Goal: Task Accomplishment & Management: Complete application form

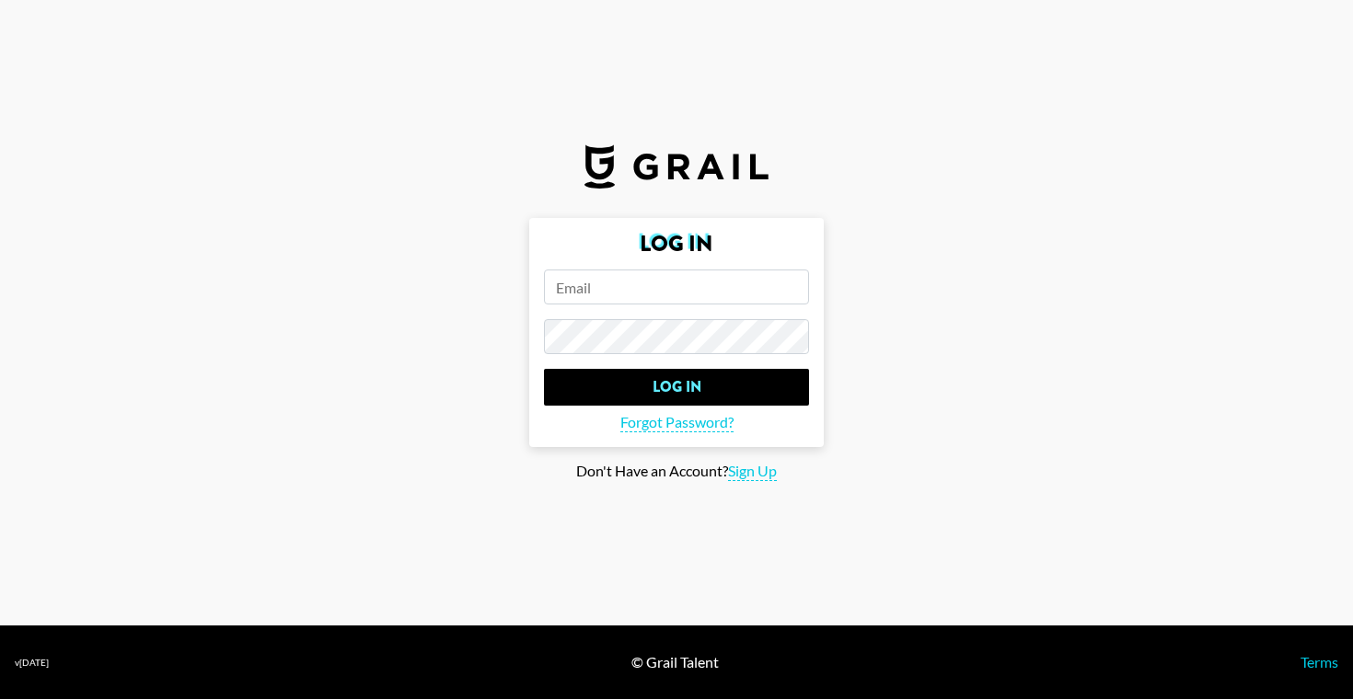
click at [631, 290] on input "email" at bounding box center [676, 287] width 265 height 35
paste input "[PERSON_NAME][EMAIL_ADDRESS][DOMAIN_NAME]"
type input "[PERSON_NAME][EMAIL_ADDRESS][DOMAIN_NAME]"
click at [768, 476] on span "Sign Up" at bounding box center [752, 471] width 49 height 19
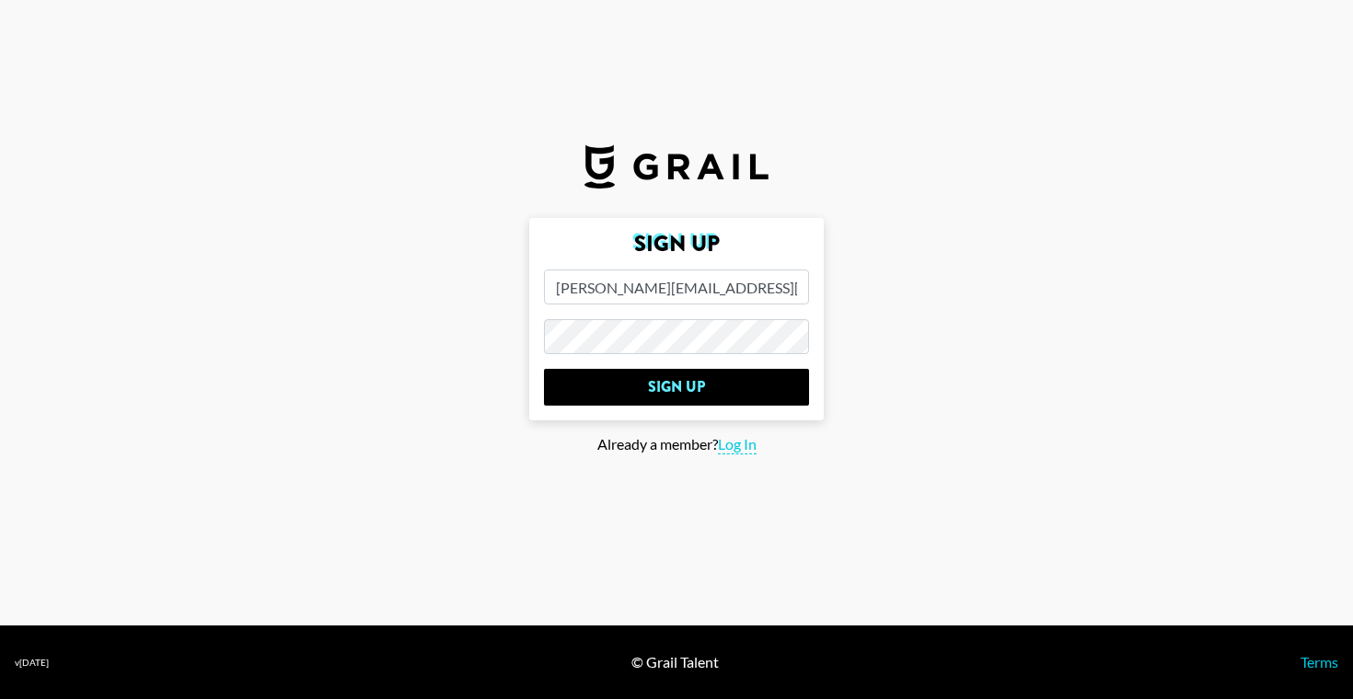
click at [544, 369] on input "Sign Up" at bounding box center [676, 387] width 265 height 37
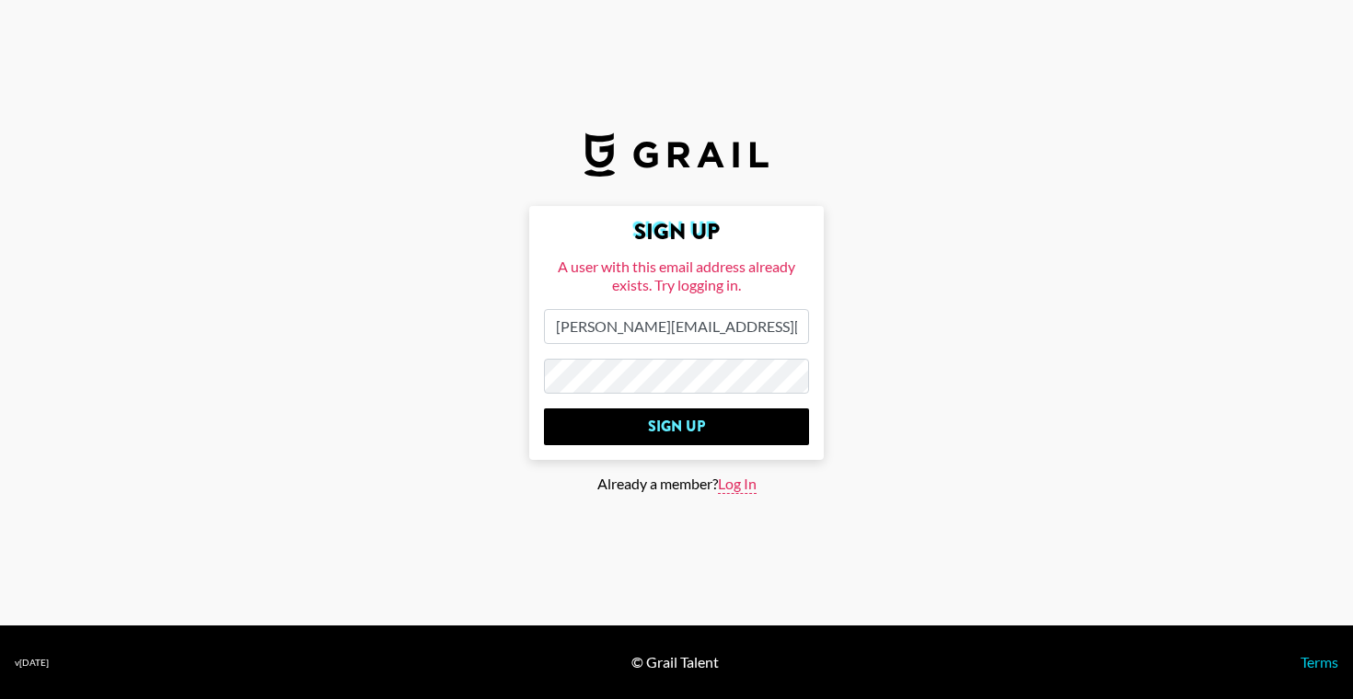
click at [745, 488] on span "Log In" at bounding box center [737, 484] width 39 height 19
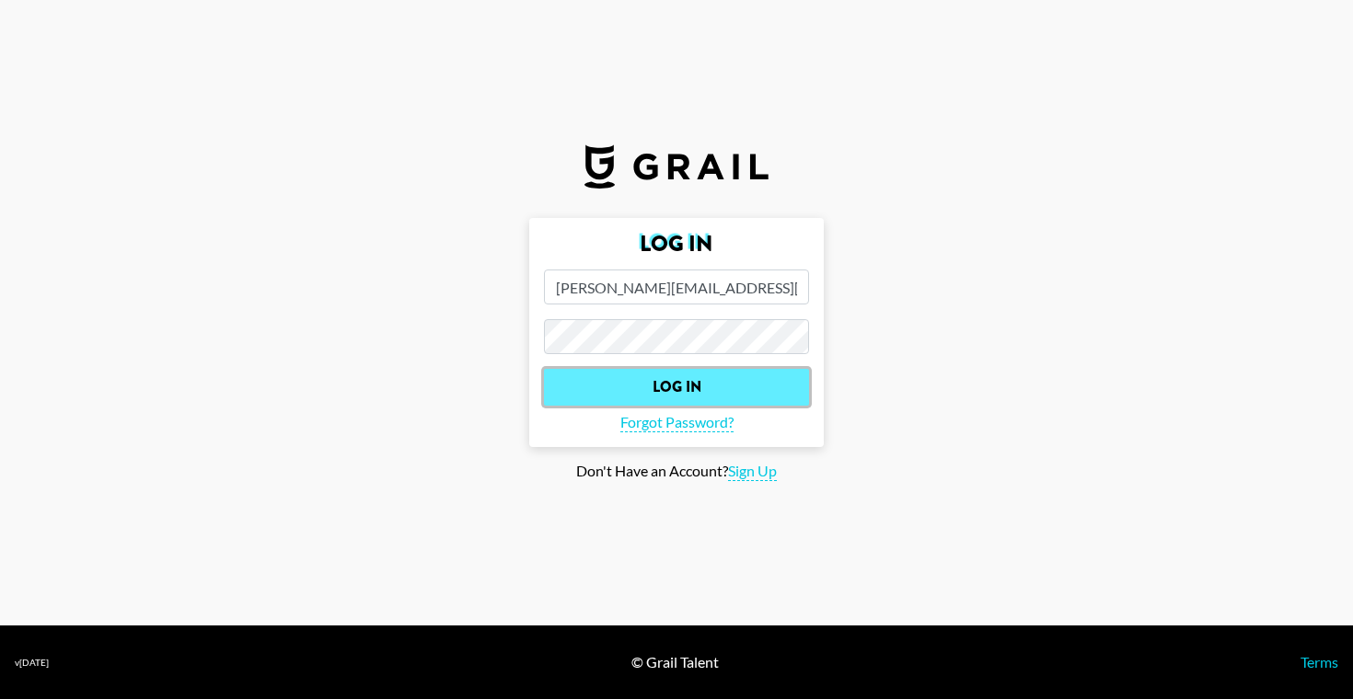
click at [674, 395] on input "Log In" at bounding box center [676, 387] width 265 height 37
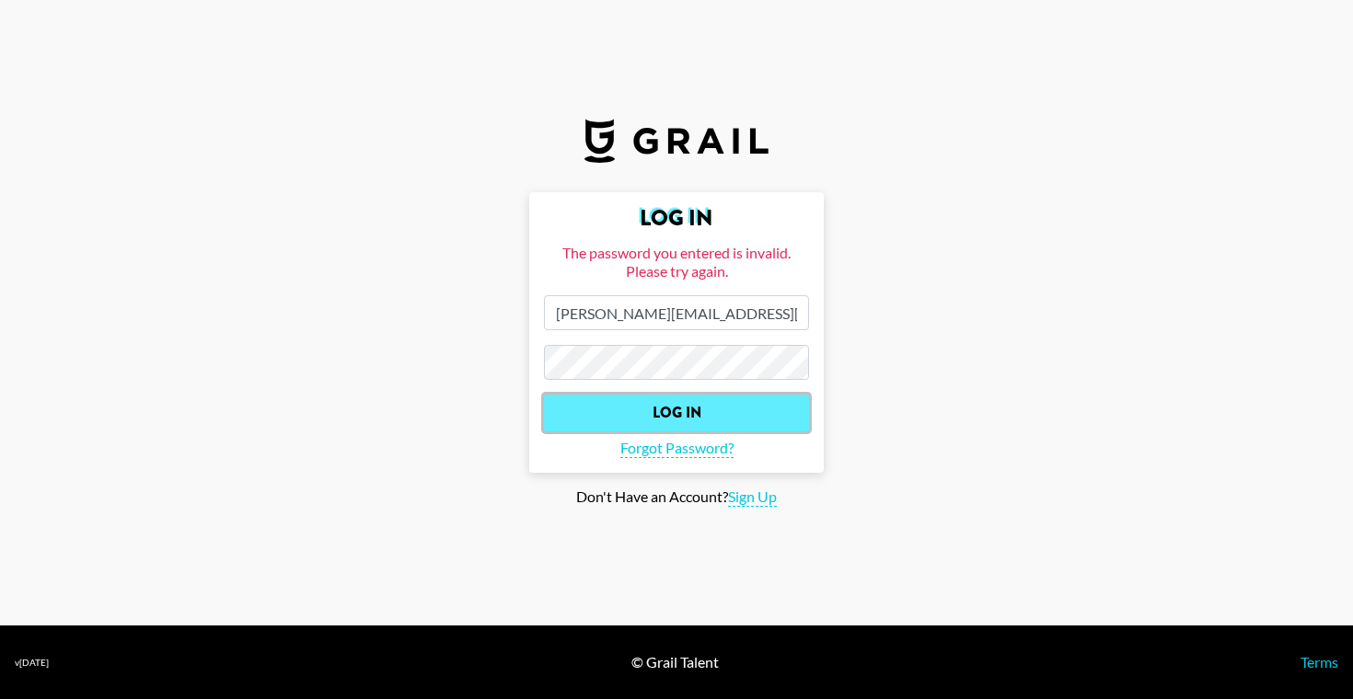
click at [661, 419] on input "Log In" at bounding box center [676, 413] width 265 height 37
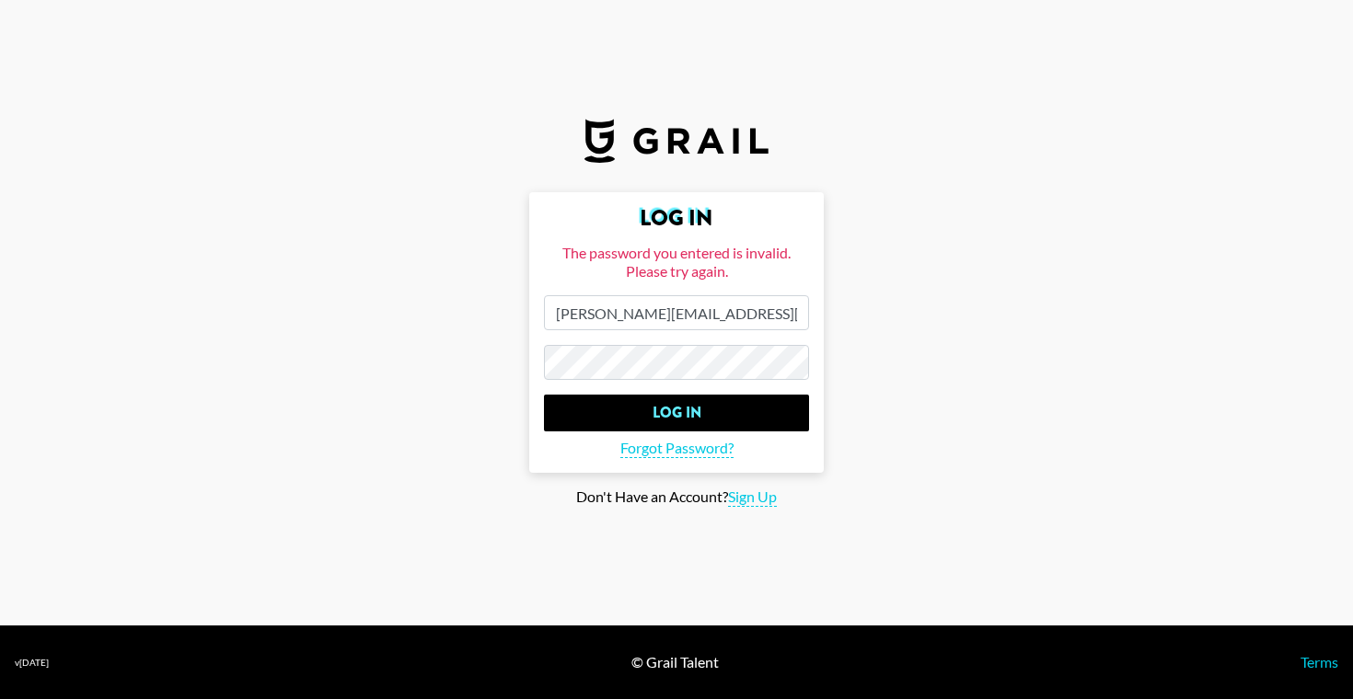
click at [544, 395] on input "Log In" at bounding box center [676, 413] width 265 height 37
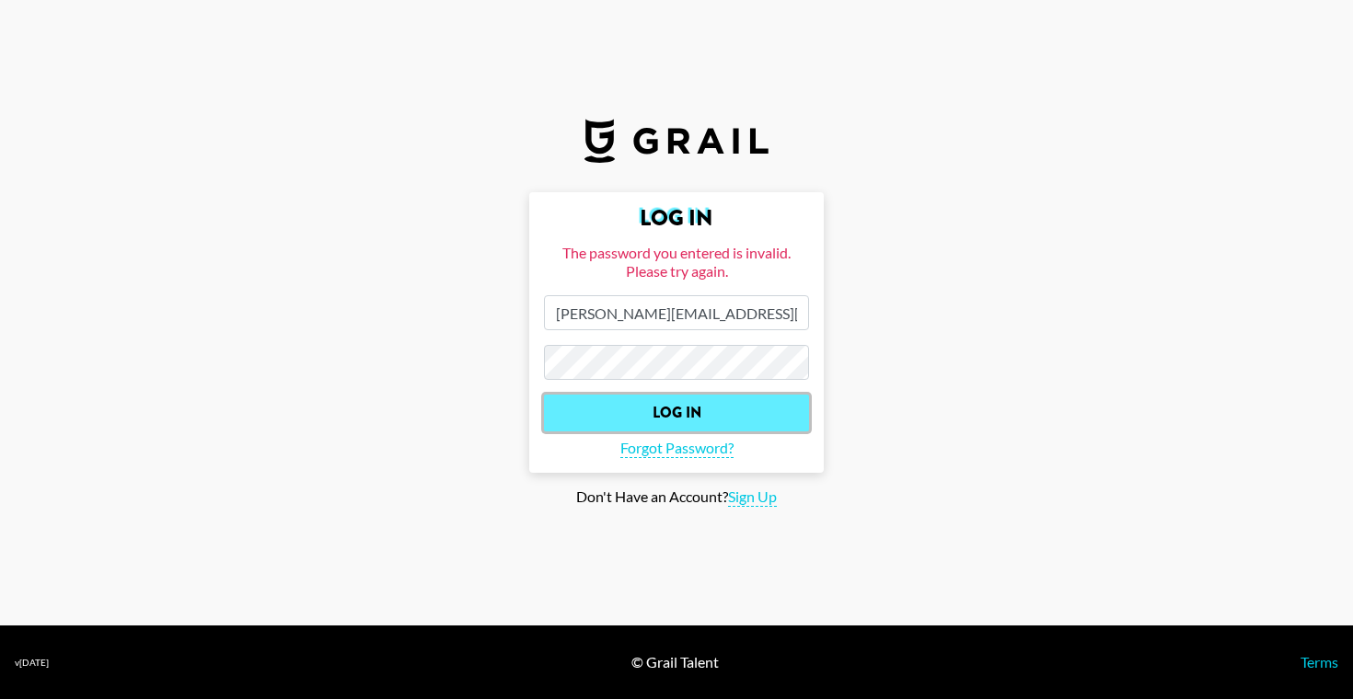
click at [694, 409] on input "Log In" at bounding box center [676, 413] width 265 height 37
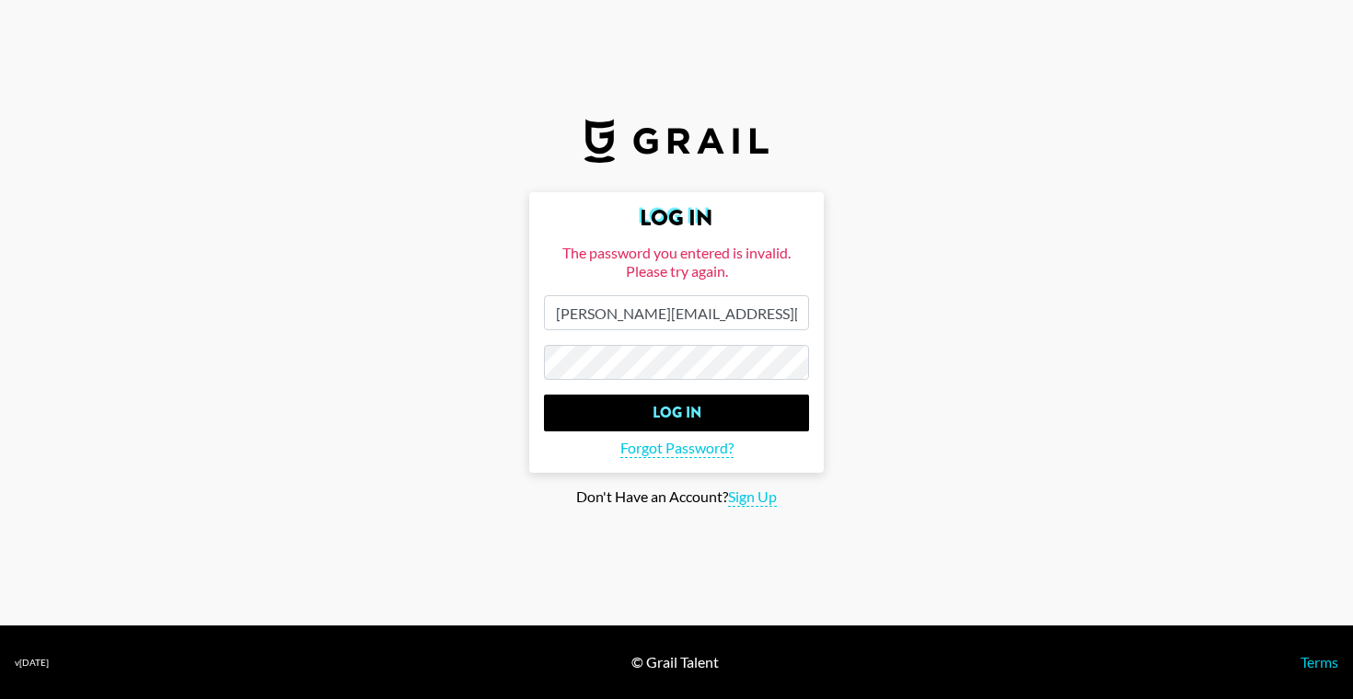
click at [544, 395] on input "Log In" at bounding box center [676, 413] width 265 height 37
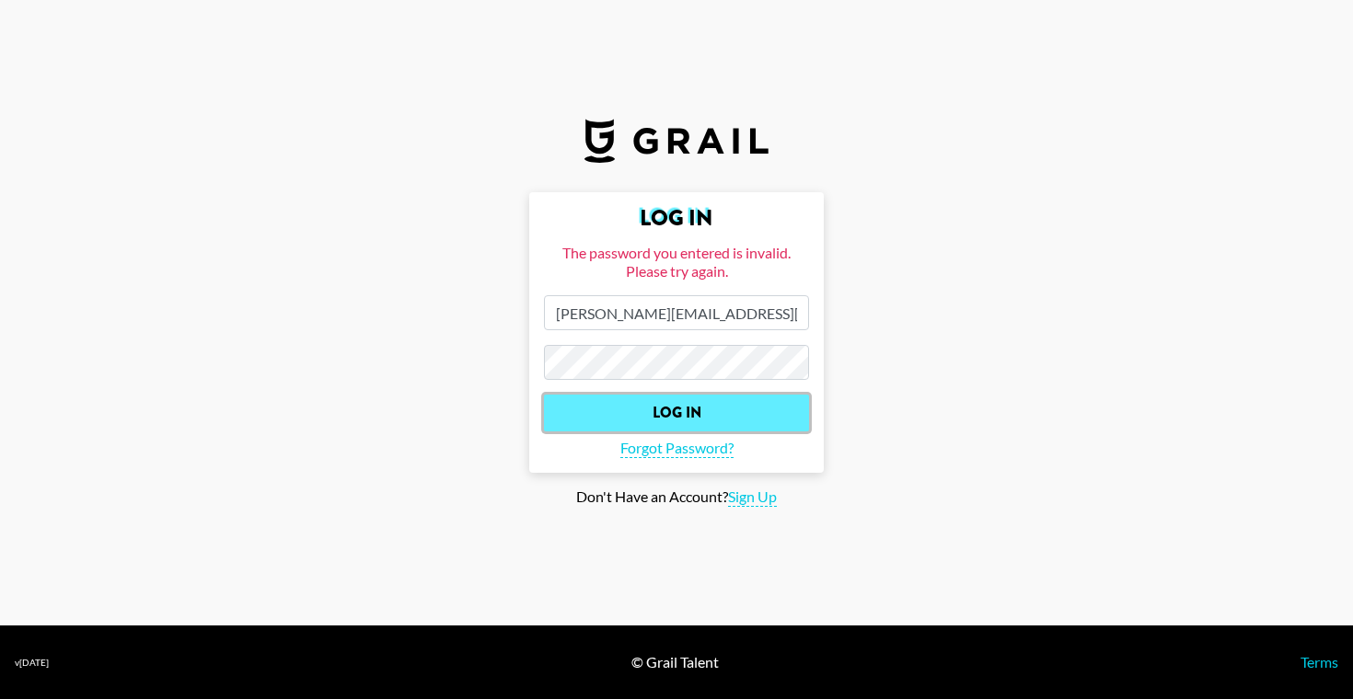
click at [700, 411] on input "Log In" at bounding box center [676, 413] width 265 height 37
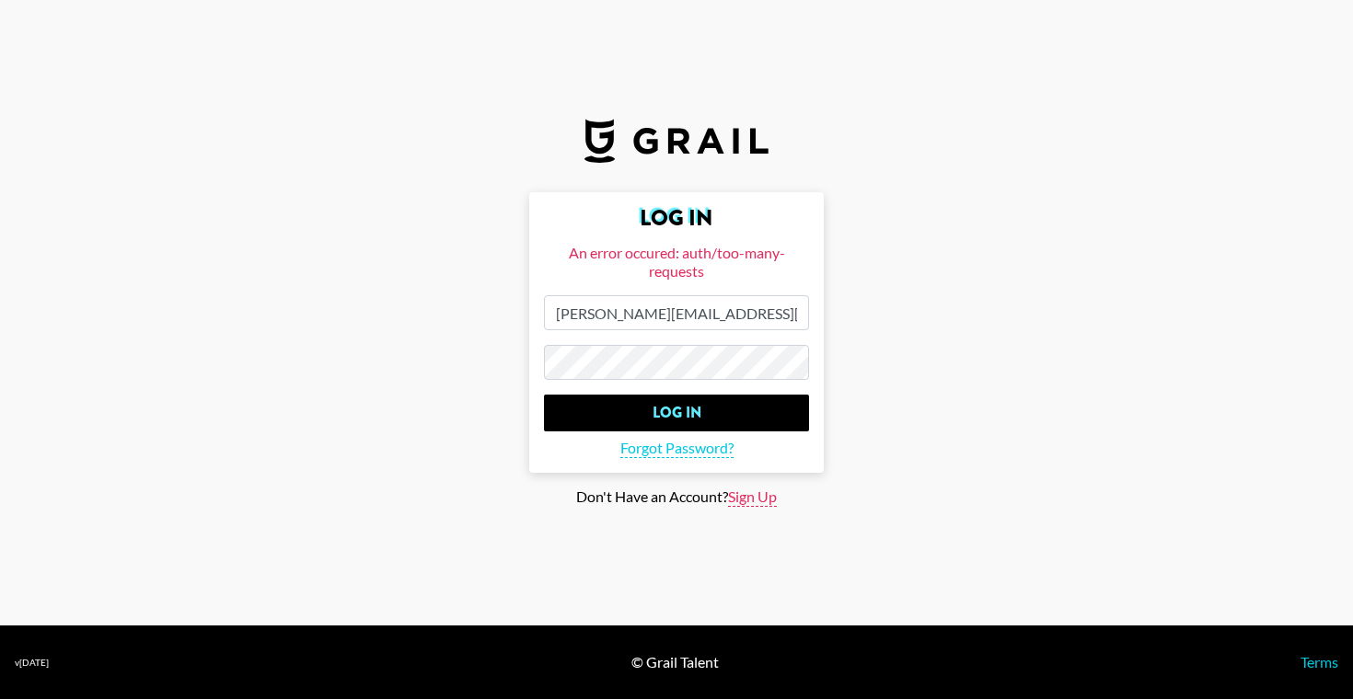
click at [757, 504] on span "Sign Up" at bounding box center [752, 497] width 49 height 19
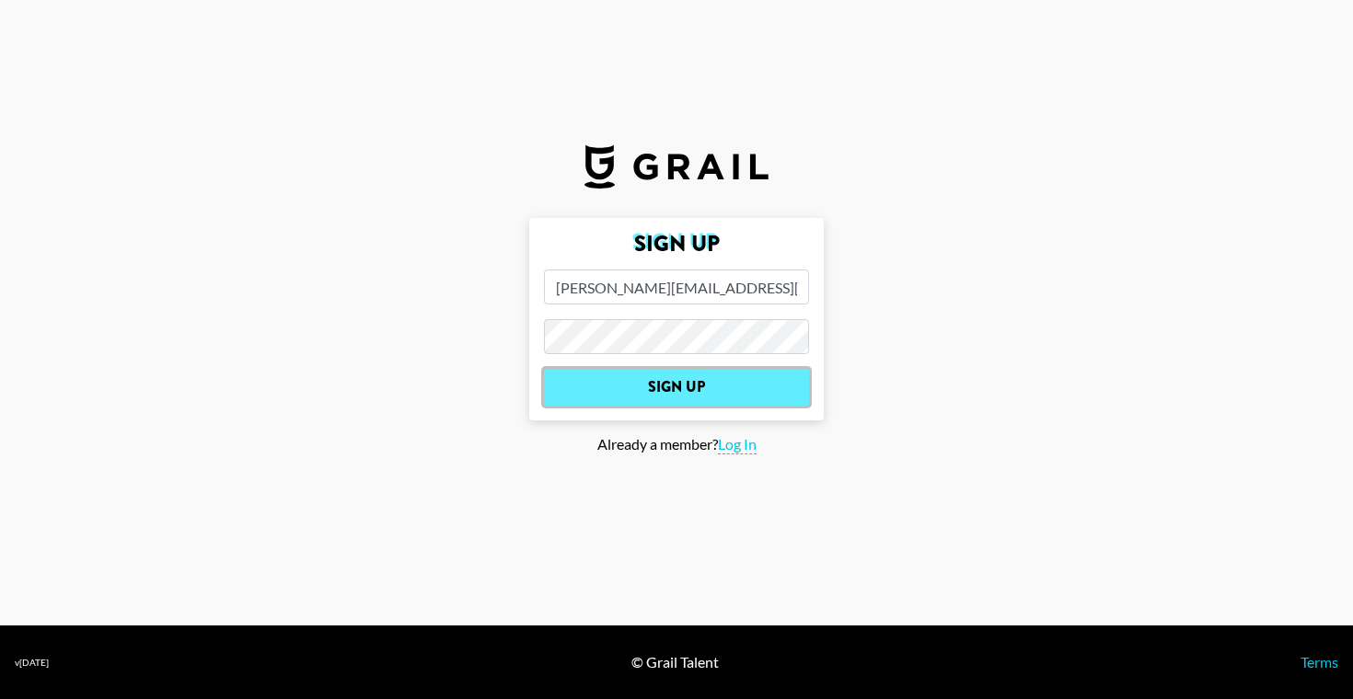
click at [673, 386] on input "Sign Up" at bounding box center [676, 387] width 265 height 37
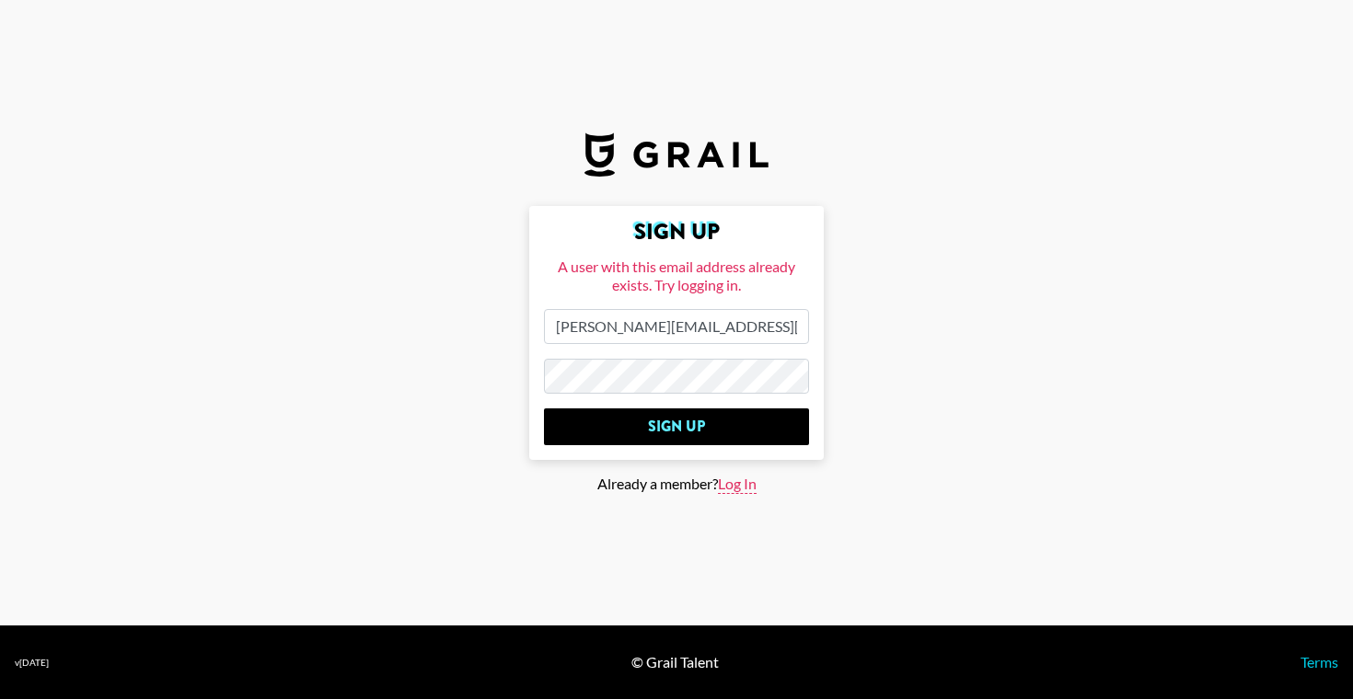
click at [744, 484] on span "Log In" at bounding box center [737, 484] width 39 height 19
type input "Log In"
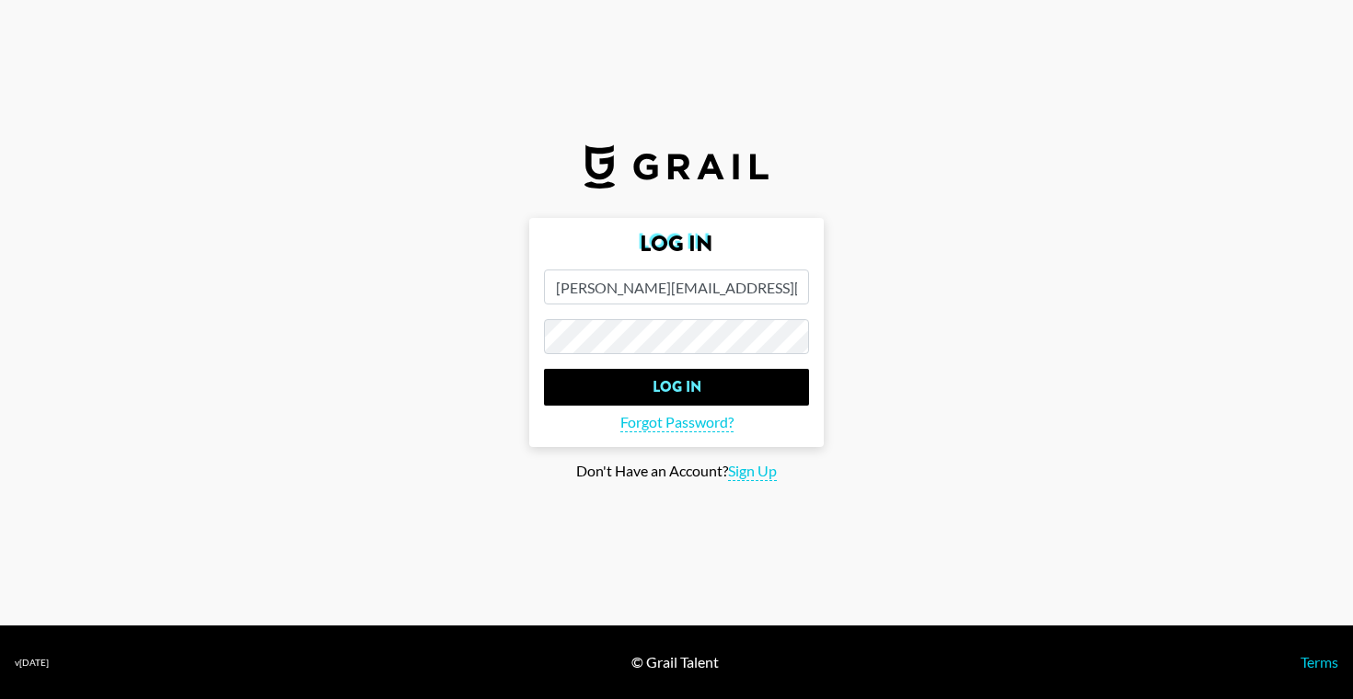
click at [544, 369] on input "Log In" at bounding box center [676, 387] width 265 height 37
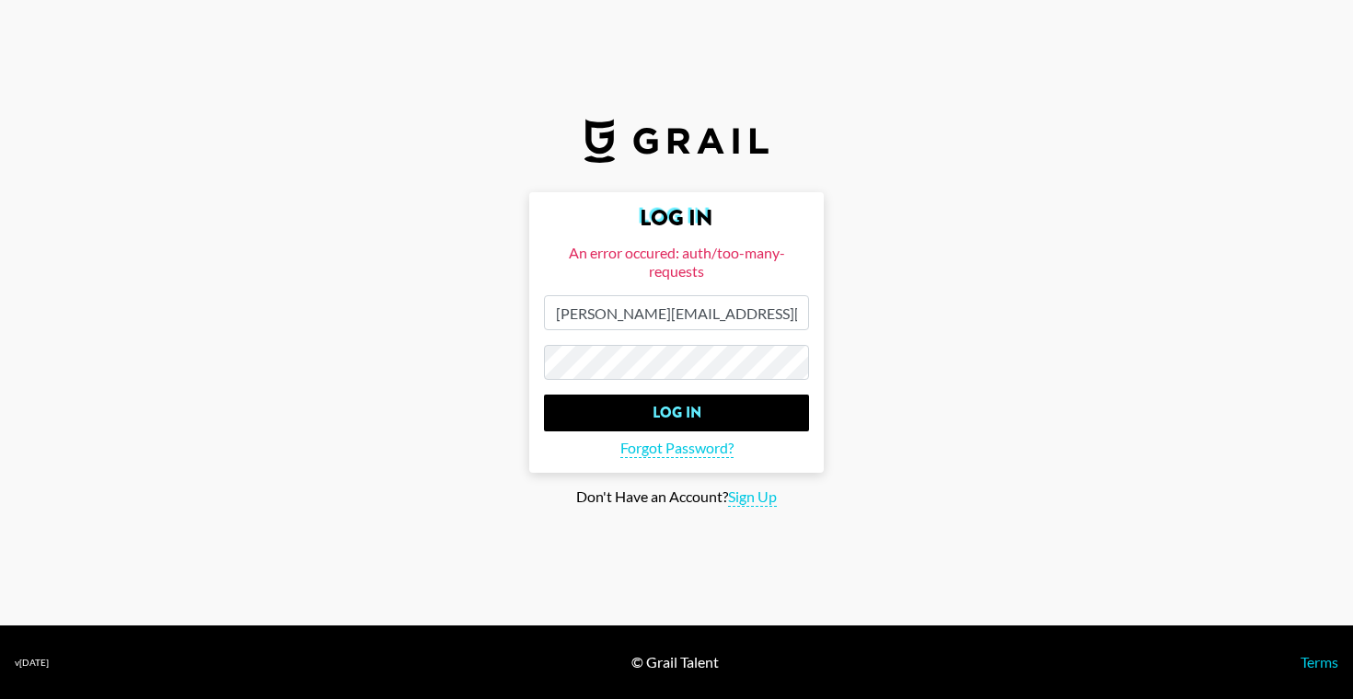
click at [544, 395] on input "Log In" at bounding box center [676, 413] width 265 height 37
